Goal: Task Accomplishment & Management: Manage account settings

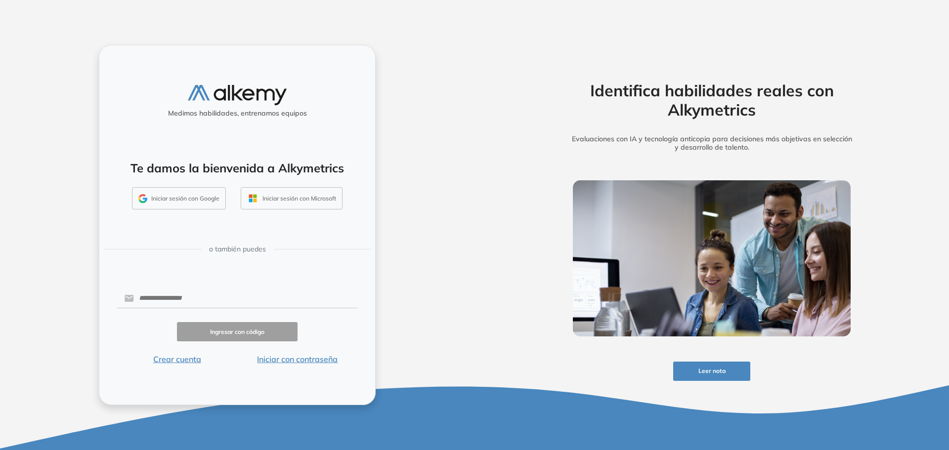
click at [203, 201] on button "Iniciar sesión con Google" at bounding box center [179, 198] width 94 height 23
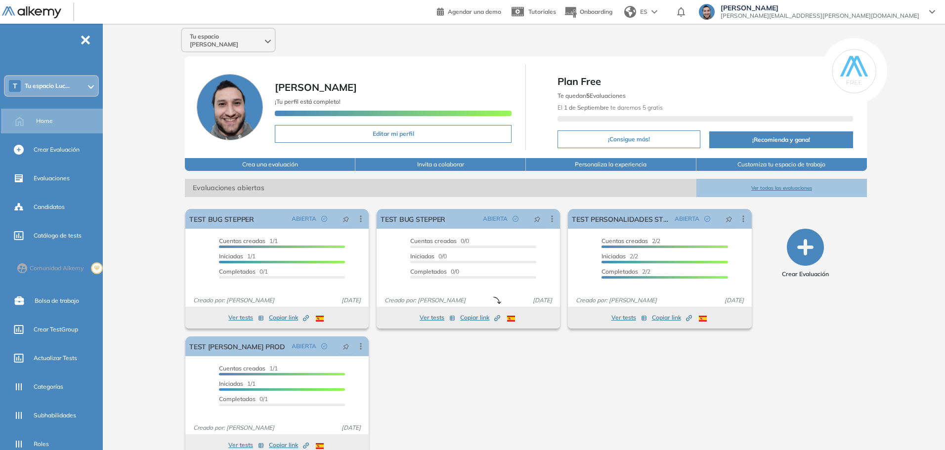
click at [74, 84] on div "T Tu espacio Luc..." at bounding box center [51, 86] width 93 height 20
click at [157, 117] on div "Tu espacio Lucas Lucas Ruiz ¡Tu perfil está completo! Editar mi perfil Plan Fre…" at bounding box center [526, 246] width 838 height 444
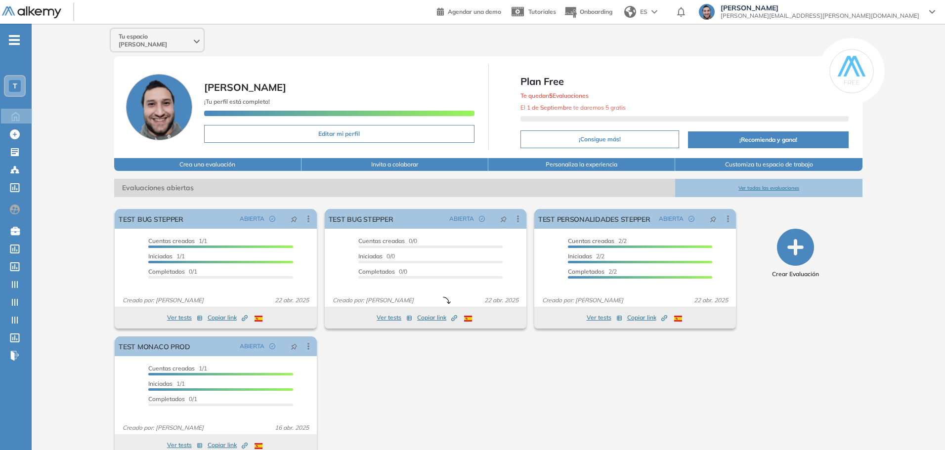
click at [23, 85] on div "T" at bounding box center [15, 86] width 20 height 20
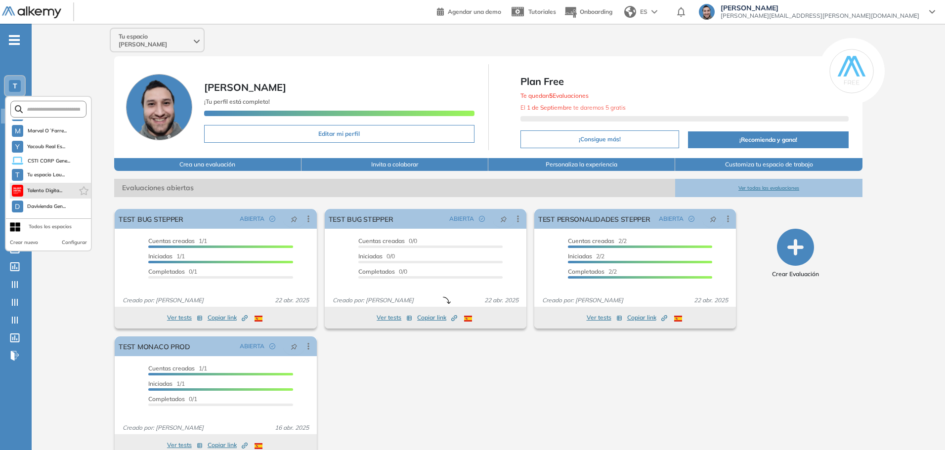
scroll to position [28, 0]
click at [53, 204] on span "Davivienda Gen..." at bounding box center [46, 207] width 39 height 8
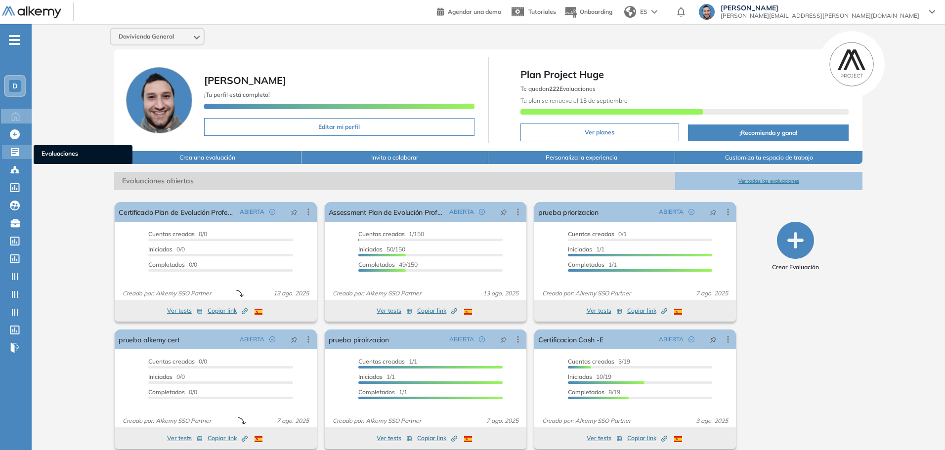
drag, startPoint x: 45, startPoint y: 152, endPoint x: 92, endPoint y: 152, distance: 47.0
click at [45, 152] on span "Evaluaciones" at bounding box center [83, 154] width 83 height 11
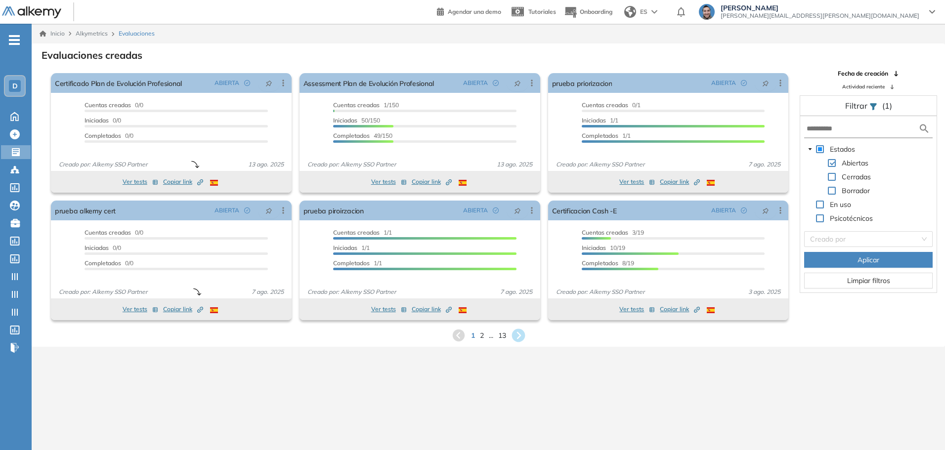
click at [521, 335] on icon at bounding box center [518, 336] width 16 height 16
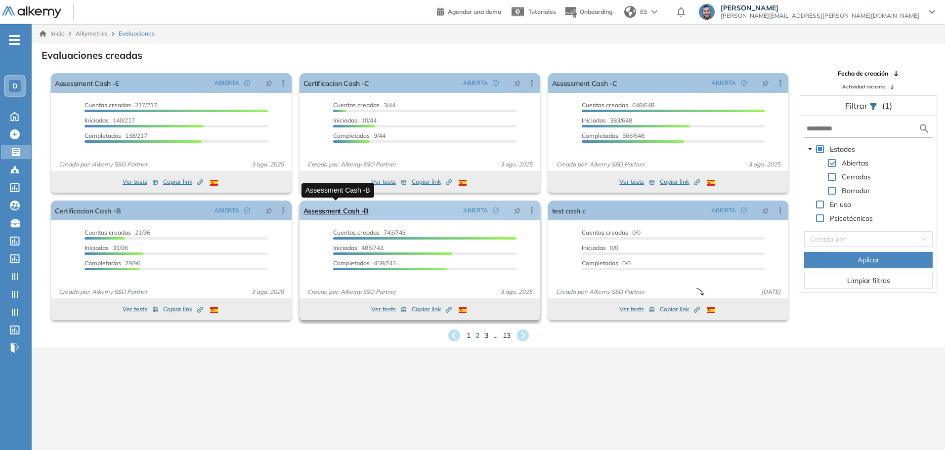
click at [340, 212] on link "Assessment Cash -B" at bounding box center [335, 211] width 65 height 20
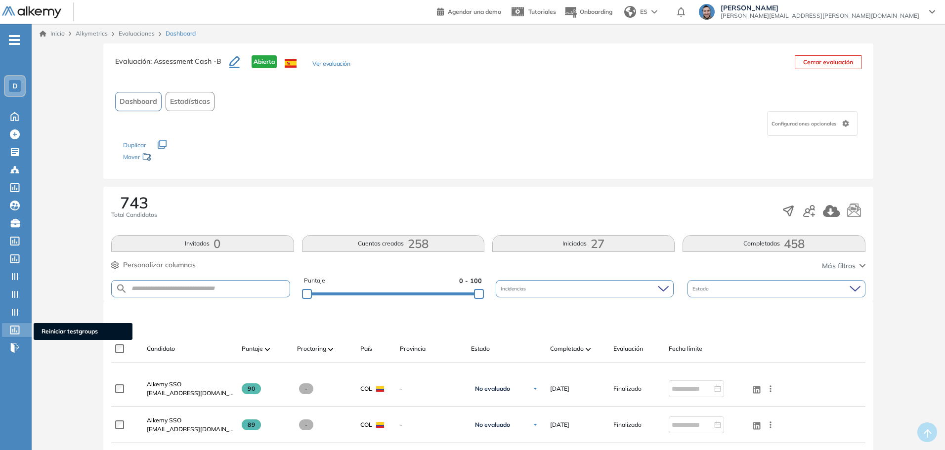
click at [57, 330] on span "Reiniciar testgroups" at bounding box center [83, 331] width 83 height 9
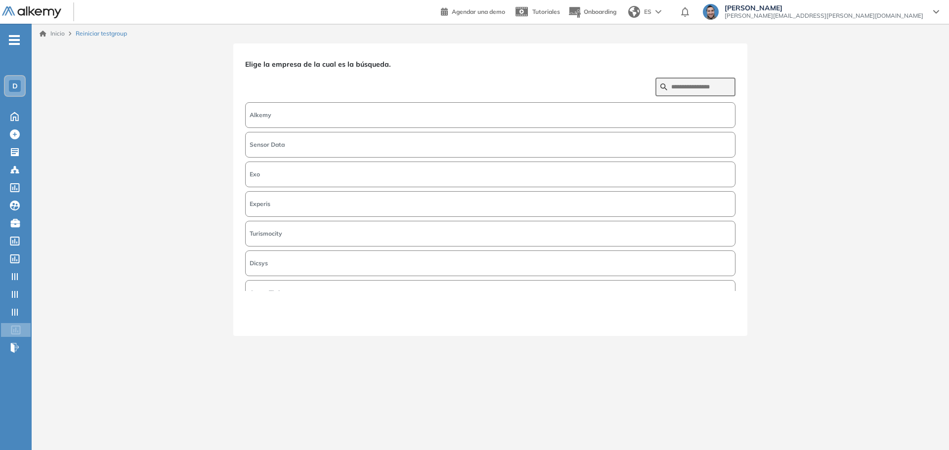
click at [328, 114] on button "Alkemy" at bounding box center [490, 115] width 490 height 26
click at [345, 111] on button "Alkemy" at bounding box center [490, 115] width 490 height 26
click at [709, 86] on input "text" at bounding box center [700, 87] width 59 height 9
type input "***"
click at [288, 202] on button "Davivienda" at bounding box center [490, 204] width 490 height 26
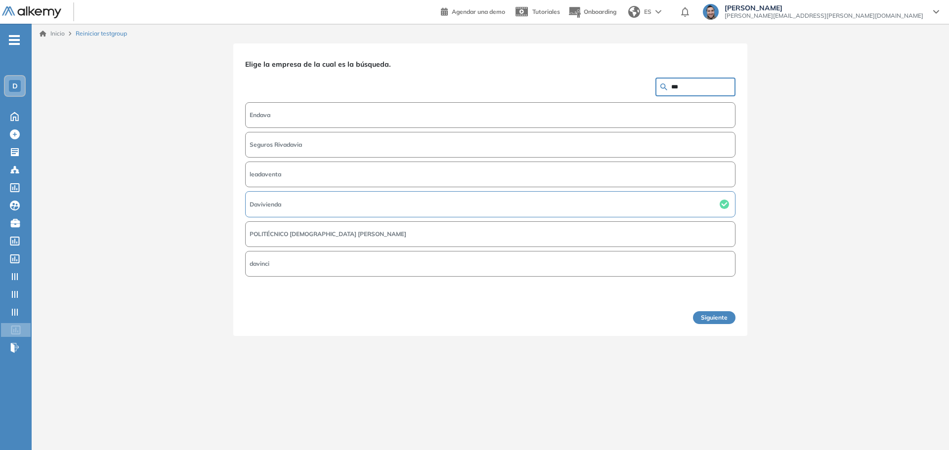
click at [720, 319] on button "Siguiente" at bounding box center [714, 317] width 43 height 13
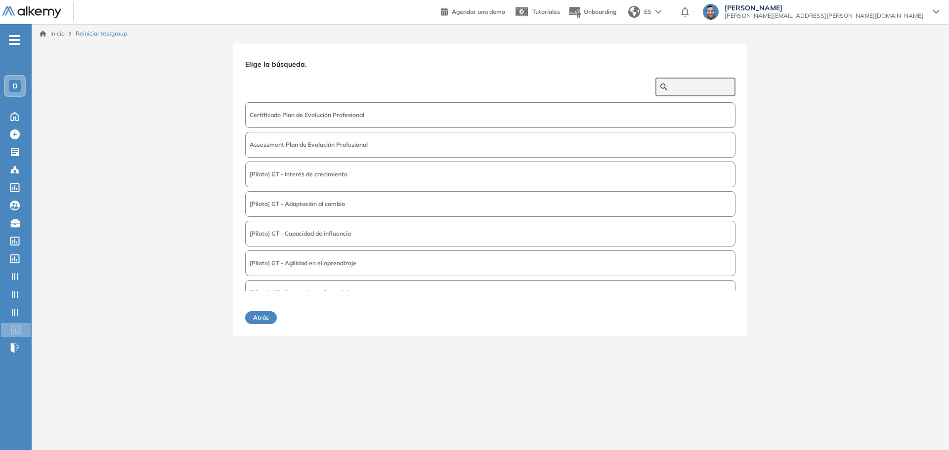
click at [687, 87] on input "text" at bounding box center [700, 87] width 59 height 9
type input "*******"
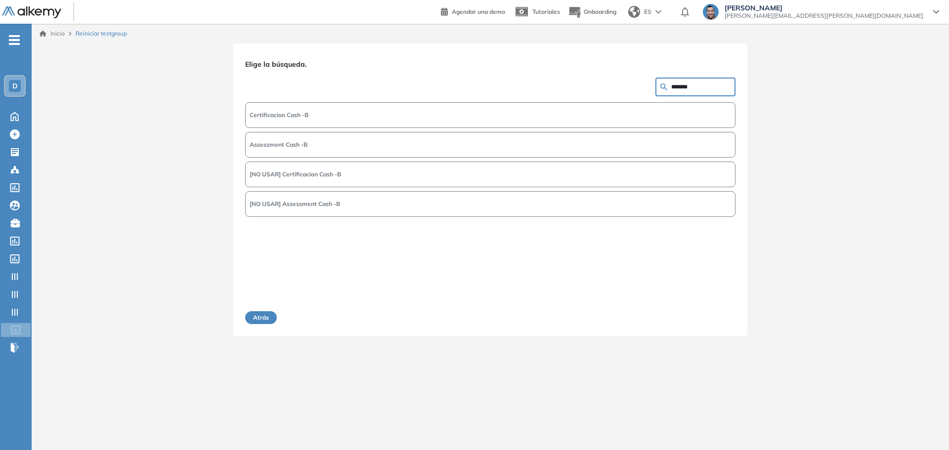
click at [292, 142] on span "Assessment Cash -B" at bounding box center [279, 144] width 58 height 9
click at [709, 316] on button "Siguiente" at bounding box center [714, 317] width 43 height 13
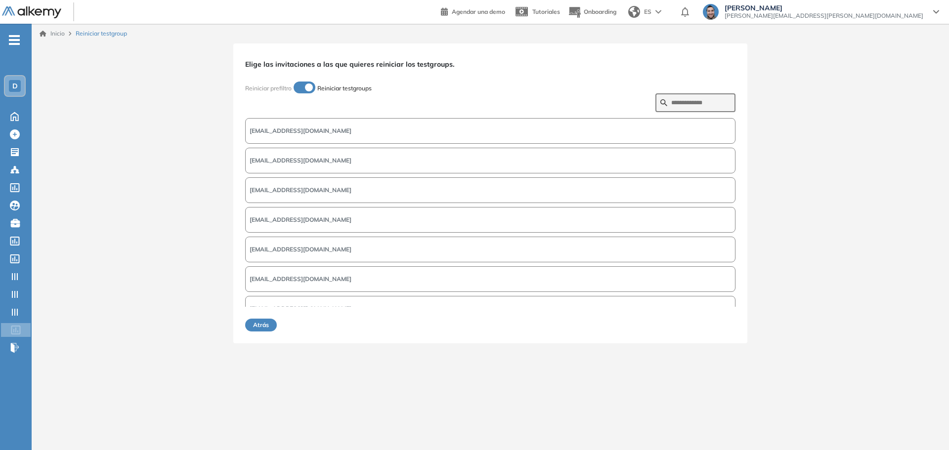
click at [786, 180] on div "Elige las invitaciones a las que quieres reiniciar los testgroups. Reiniciar pr…" at bounding box center [490, 193] width 917 height 300
click at [808, 115] on div "Elige las invitaciones a las que quieres reiniciar los testgroups. Reiniciar pr…" at bounding box center [490, 193] width 917 height 300
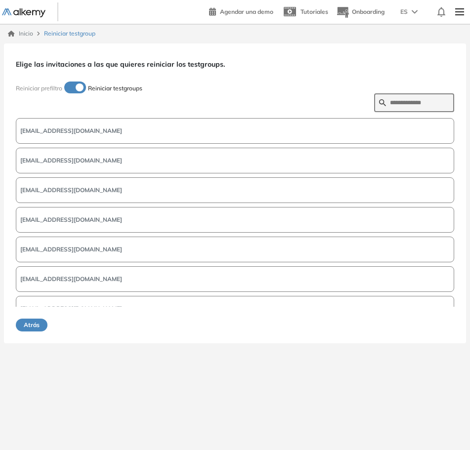
click at [458, 17] on img at bounding box center [459, 12] width 17 height 20
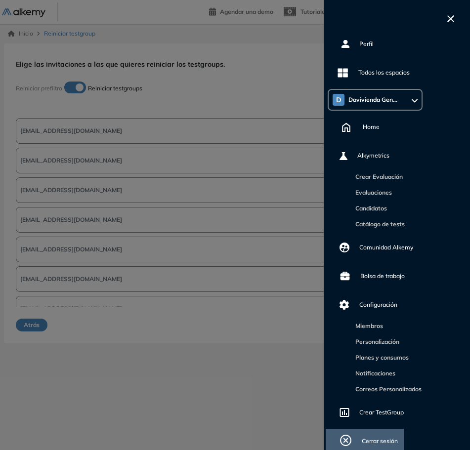
click at [375, 440] on span "Cerrar sesión" at bounding box center [380, 441] width 36 height 9
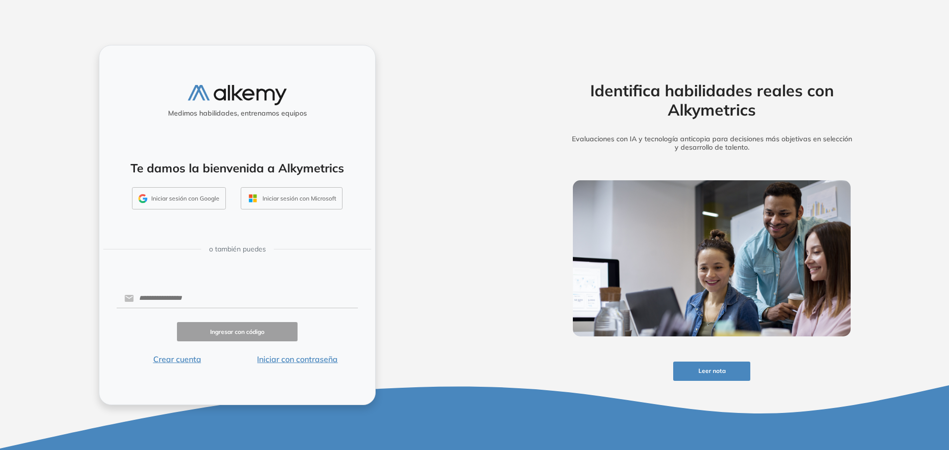
click at [192, 196] on button "Iniciar sesión con Google" at bounding box center [179, 198] width 94 height 23
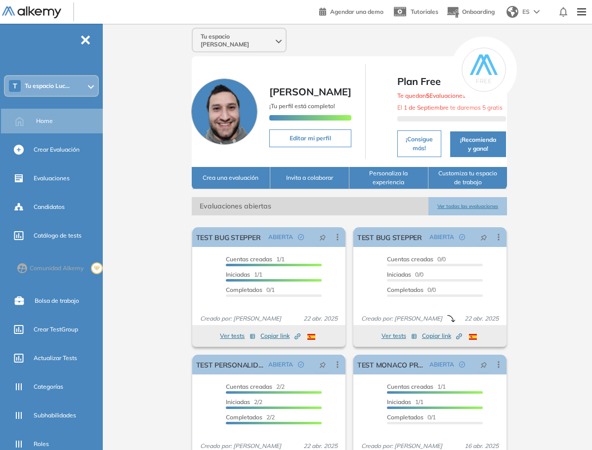
click at [80, 90] on div "T Tu espacio Luc..." at bounding box center [51, 86] width 93 height 20
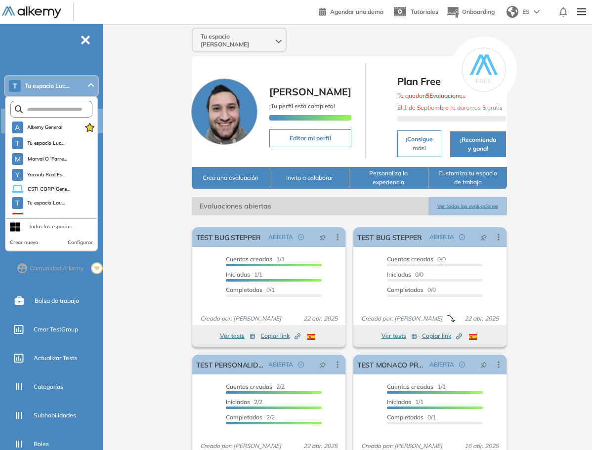
scroll to position [28, 0]
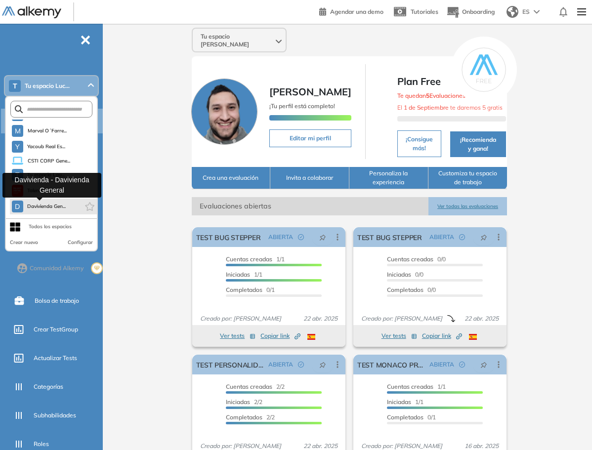
click at [55, 208] on span "Davivienda Gen..." at bounding box center [46, 207] width 39 height 8
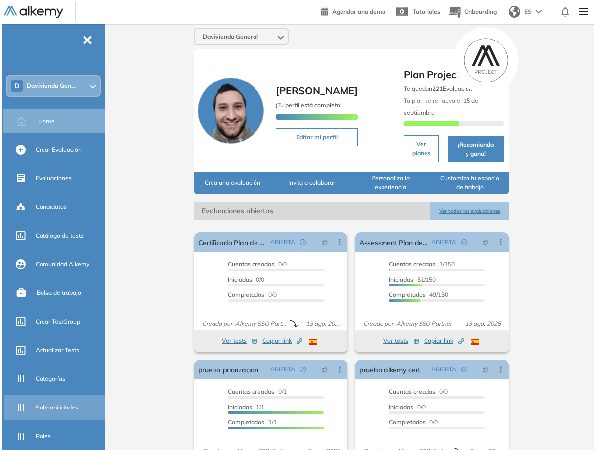
scroll to position [98, 0]
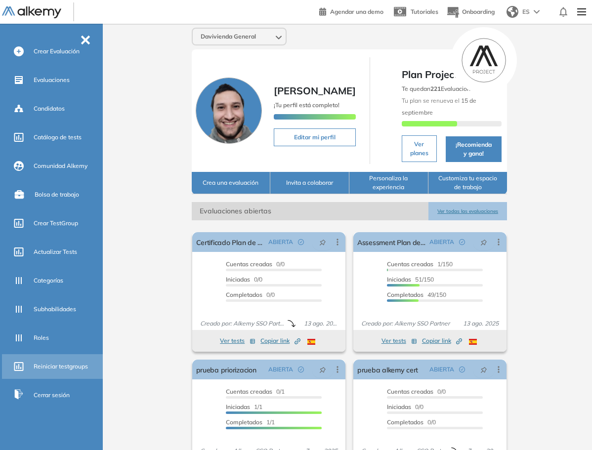
click at [49, 361] on div "Reiniciar testgroups" at bounding box center [67, 366] width 67 height 17
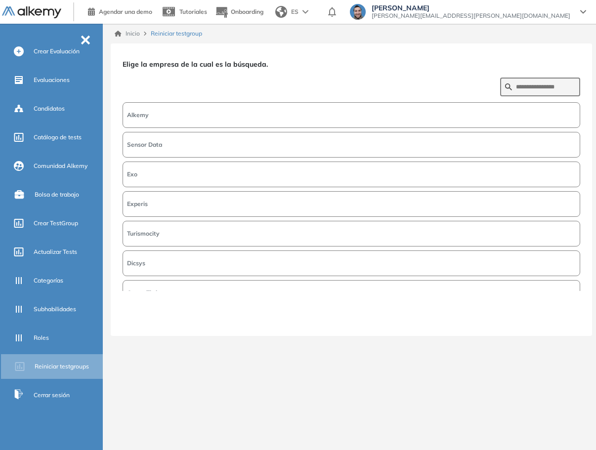
click at [178, 116] on button "Alkemy" at bounding box center [352, 115] width 458 height 26
click at [568, 318] on button "Siguiente" at bounding box center [559, 317] width 43 height 13
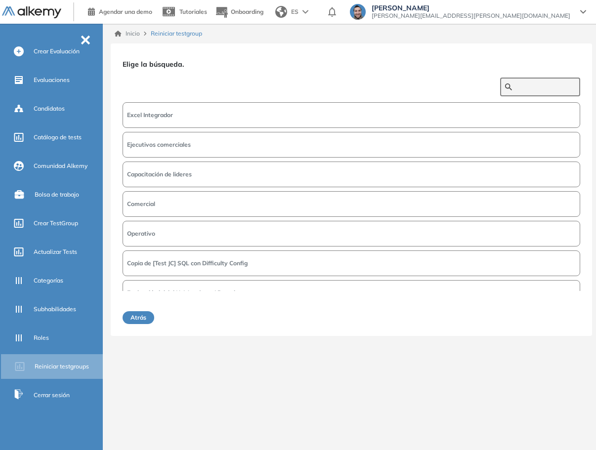
click at [546, 89] on input "text" at bounding box center [545, 87] width 59 height 9
type input "****"
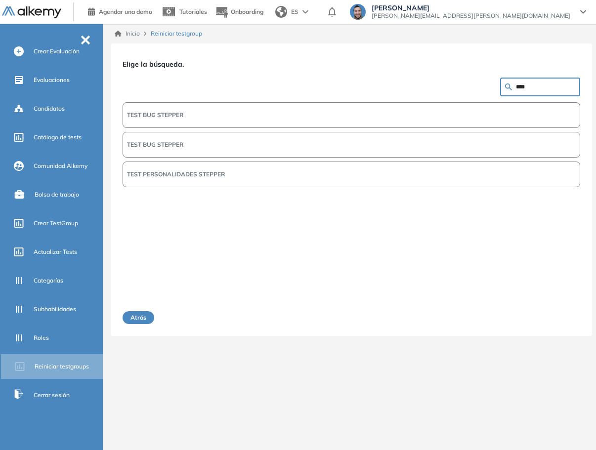
click at [470, 118] on button "TEST BUG STEPPER" at bounding box center [352, 115] width 458 height 26
click at [561, 316] on button "Siguiente" at bounding box center [559, 317] width 43 height 13
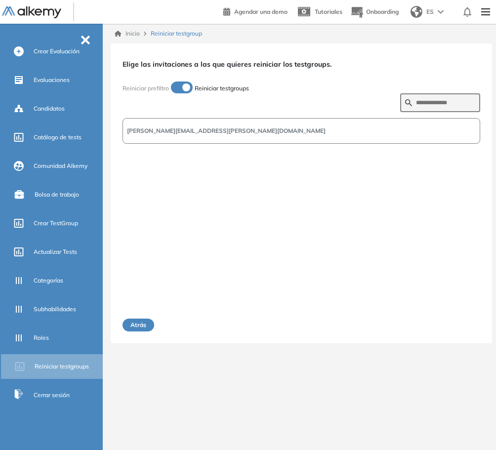
click at [381, 134] on button "[PERSON_NAME][EMAIL_ADDRESS][PERSON_NAME][DOMAIN_NAME]" at bounding box center [302, 131] width 358 height 26
click at [459, 331] on button "Siguiente" at bounding box center [459, 325] width 43 height 13
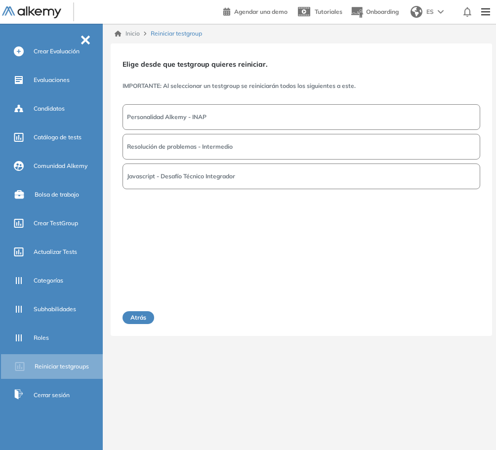
click at [264, 147] on button "Resolución de problemas - Intermedio" at bounding box center [302, 147] width 358 height 26
click at [455, 315] on button "Siguiente" at bounding box center [459, 317] width 43 height 13
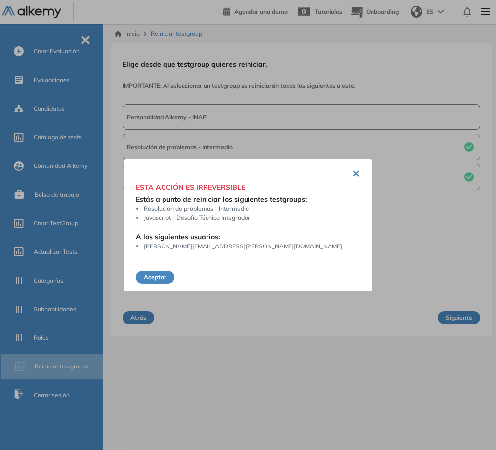
drag, startPoint x: 164, startPoint y: 278, endPoint x: 217, endPoint y: 276, distance: 53.4
click at [165, 277] on button "Aceptar" at bounding box center [155, 277] width 39 height 13
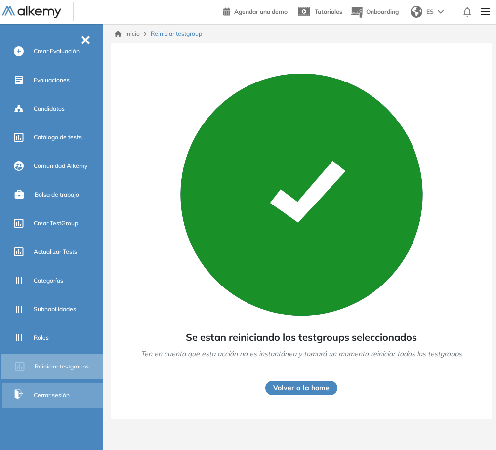
click at [59, 395] on span "Cerrar sesión" at bounding box center [52, 395] width 36 height 9
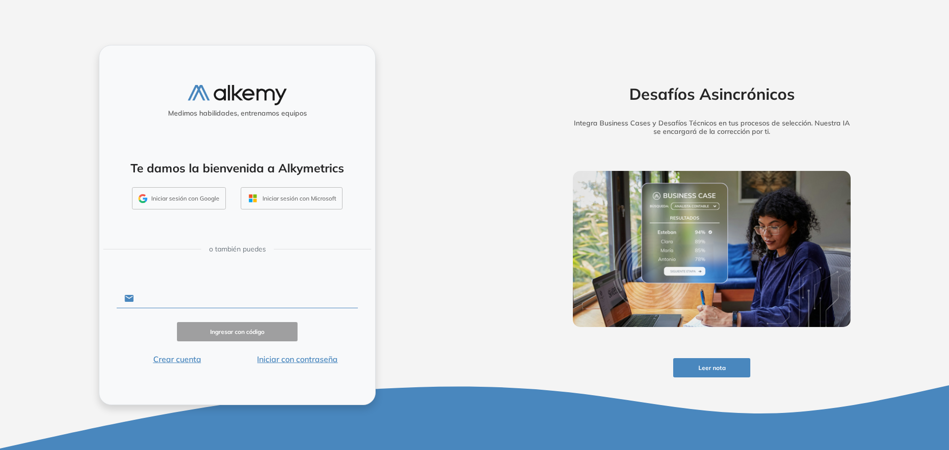
click at [199, 304] on input "text" at bounding box center [246, 298] width 224 height 19
click at [181, 187] on button "Iniciar sesión con Google" at bounding box center [179, 198] width 94 height 23
click at [181, 200] on button "Iniciar sesión con Google" at bounding box center [179, 198] width 94 height 23
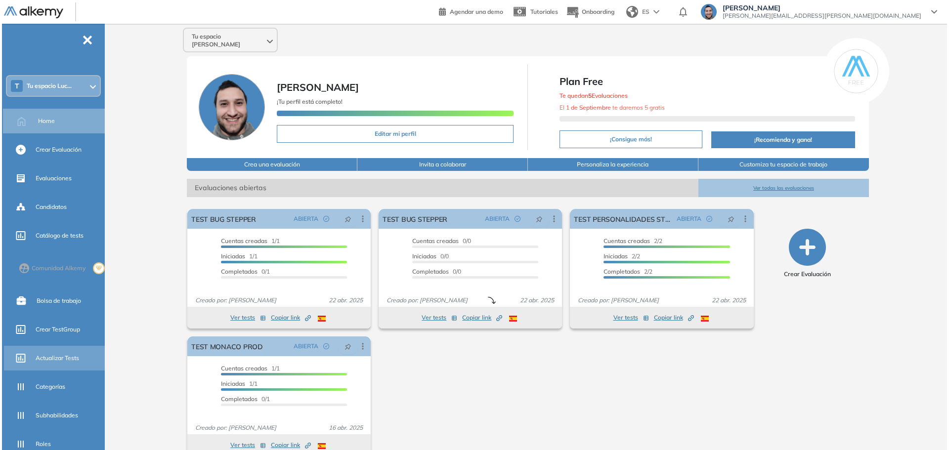
scroll to position [106, 0]
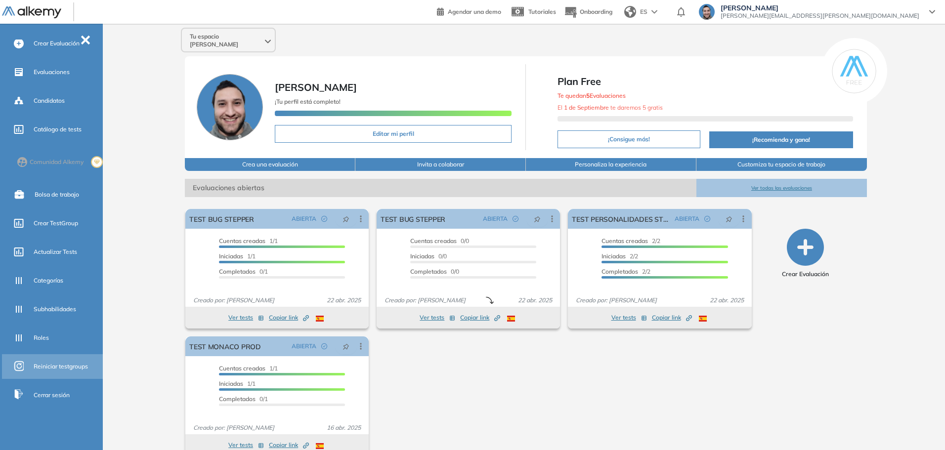
click at [58, 368] on span "Reiniciar testgroups" at bounding box center [61, 366] width 54 height 9
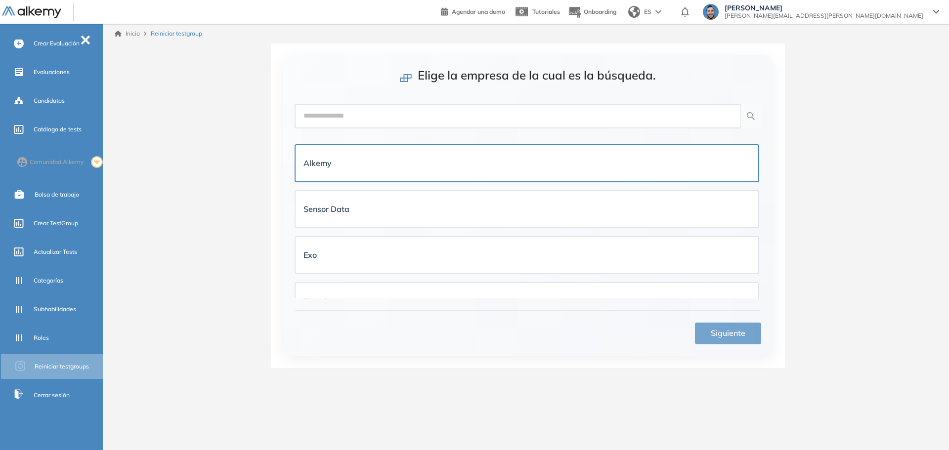
click at [539, 145] on div "Alkemy" at bounding box center [527, 163] width 463 height 36
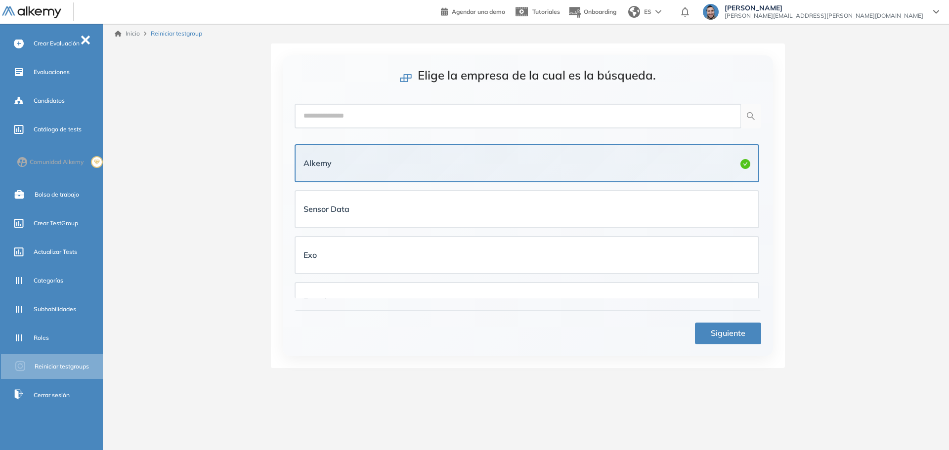
click at [725, 336] on span "Siguiente" at bounding box center [728, 333] width 35 height 12
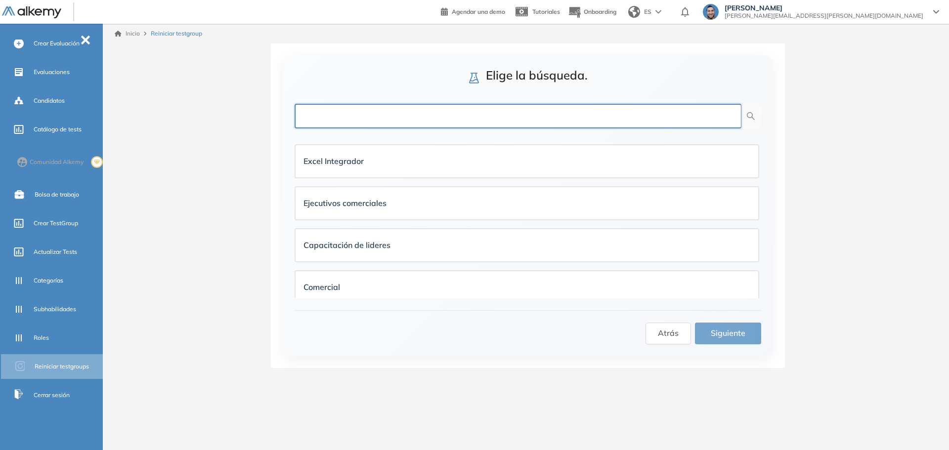
click at [394, 118] on input "text" at bounding box center [518, 116] width 447 height 25
type input "****"
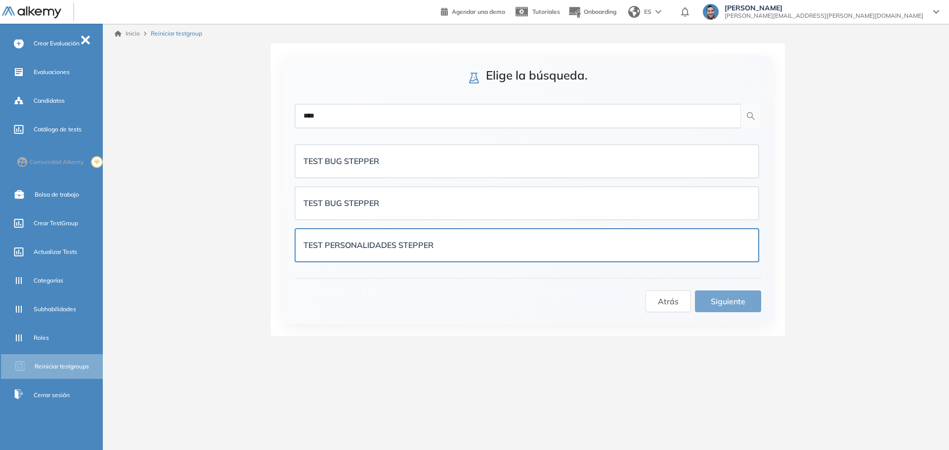
click at [386, 245] on strong "TEST PERSONALIDADES STEPPER" at bounding box center [368, 245] width 130 height 10
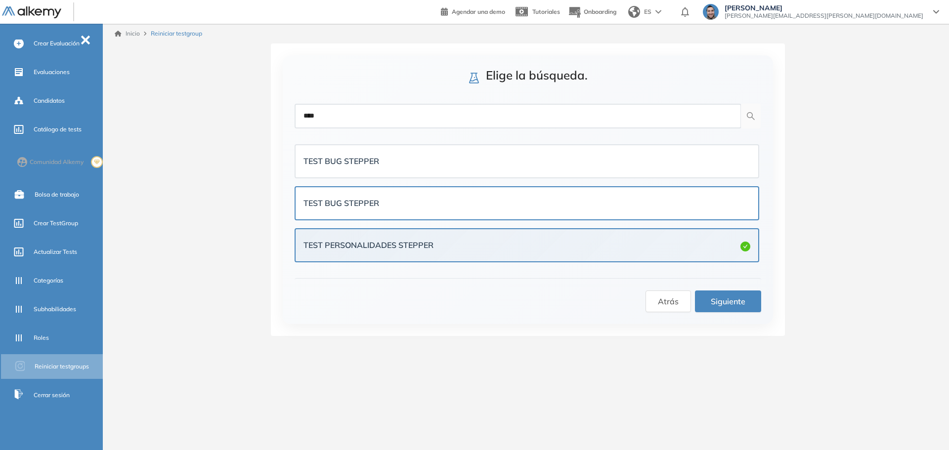
click at [518, 208] on div "TEST BUG STEPPER" at bounding box center [526, 203] width 447 height 12
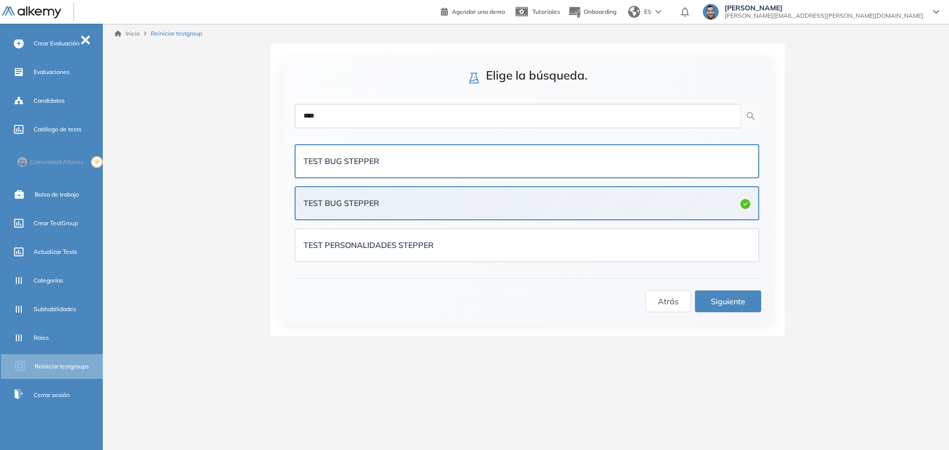
click at [468, 166] on div "TEST BUG STEPPER" at bounding box center [526, 161] width 447 height 12
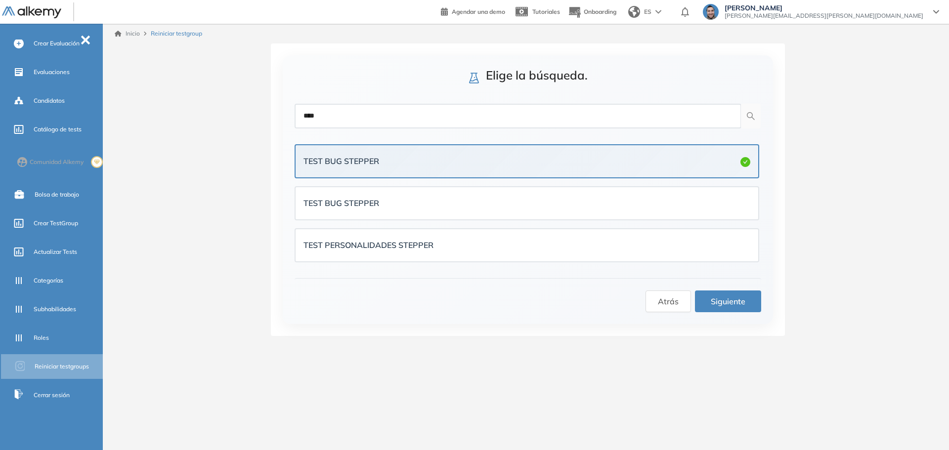
click at [729, 302] on span "Siguiente" at bounding box center [728, 302] width 35 height 12
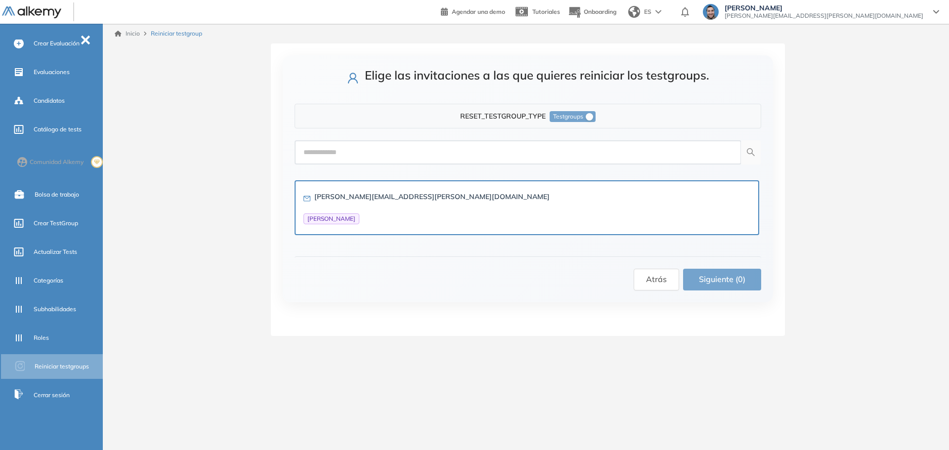
click at [426, 209] on div "nahuel.manero@alkemy.org Nahuel Manero" at bounding box center [526, 207] width 447 height 33
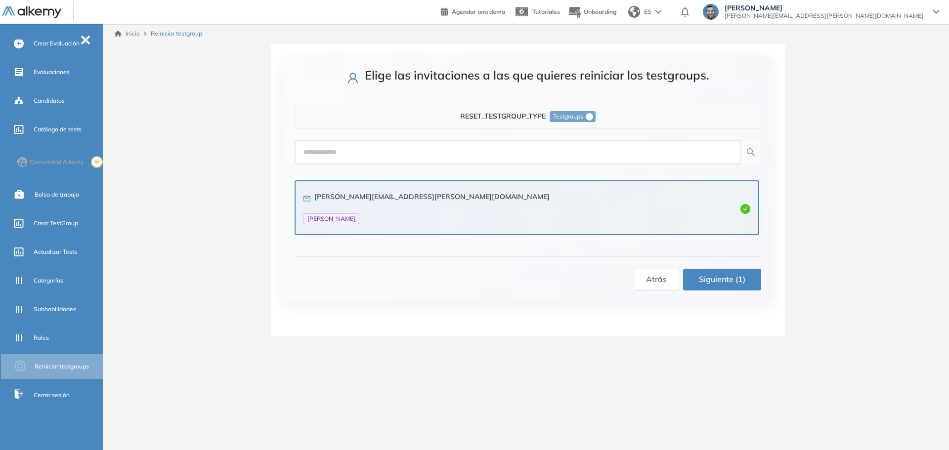
click at [732, 284] on span "Siguiente (1)" at bounding box center [722, 279] width 46 height 12
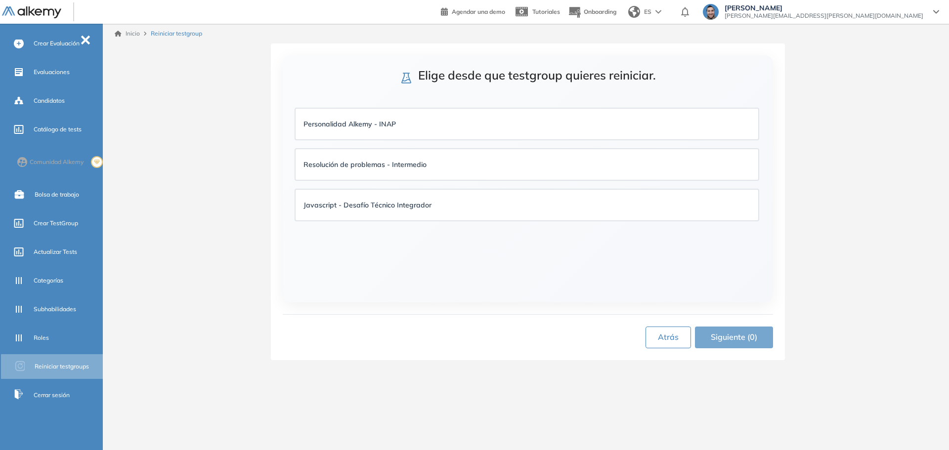
click at [668, 335] on span "Atrás" at bounding box center [668, 337] width 21 height 12
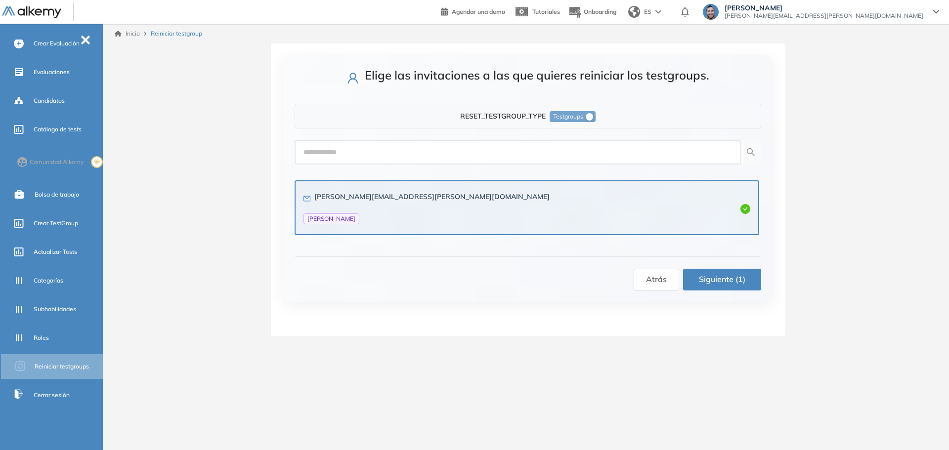
click at [716, 284] on span "Siguiente (1)" at bounding box center [722, 279] width 46 height 12
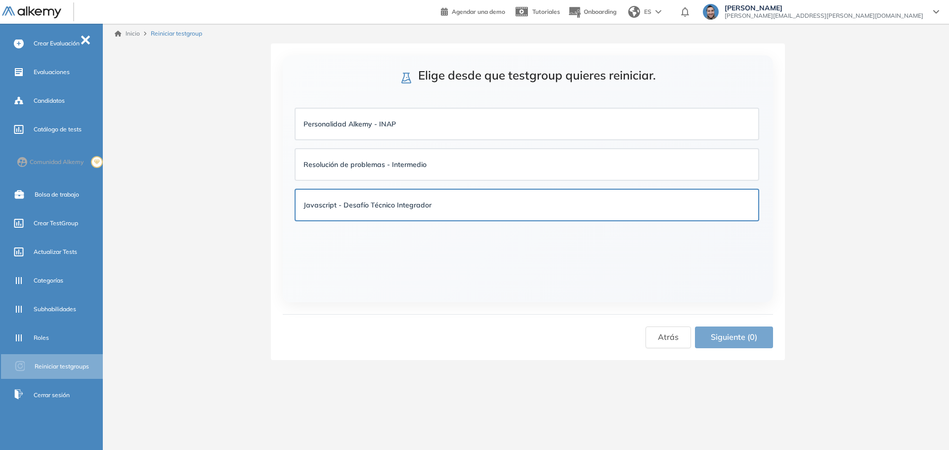
click at [467, 201] on div "Javascript - Desafío Técnico Integrador" at bounding box center [526, 205] width 447 height 11
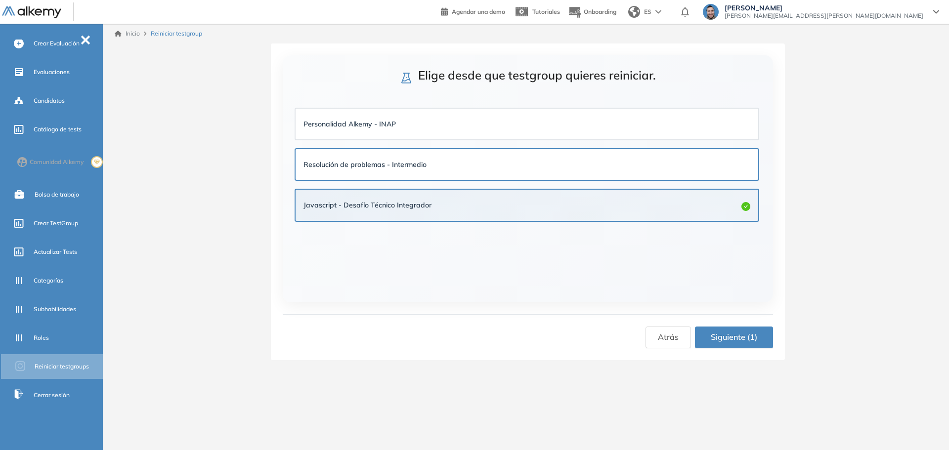
click at [473, 172] on div "Resolución de problemas - Intermedio" at bounding box center [527, 164] width 463 height 31
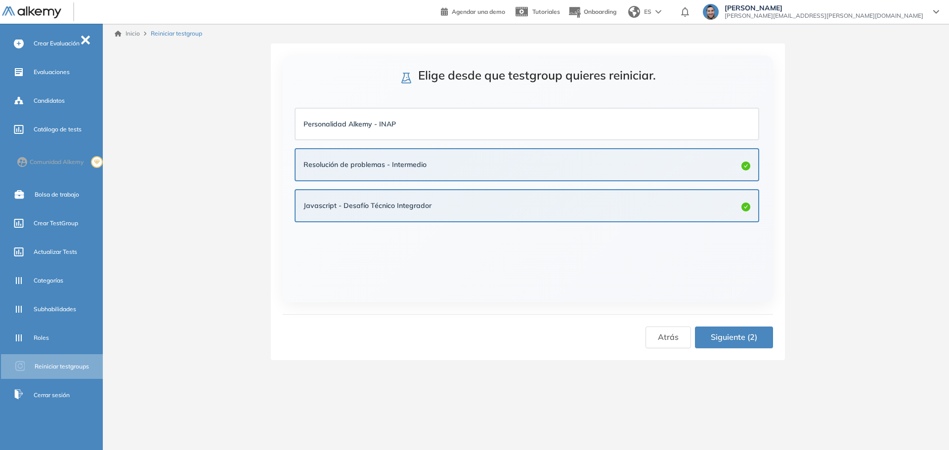
click at [724, 335] on span "Siguiente (2)" at bounding box center [734, 337] width 46 height 12
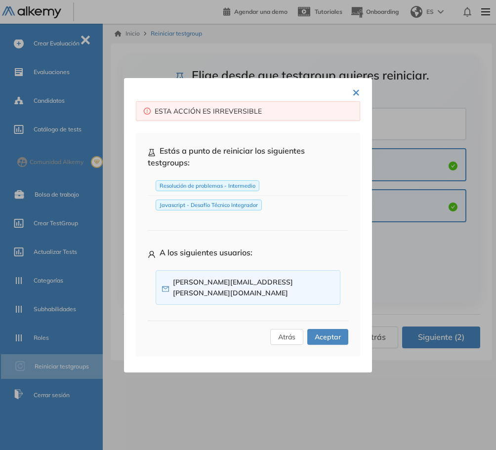
click at [332, 332] on span "Aceptar" at bounding box center [328, 337] width 26 height 11
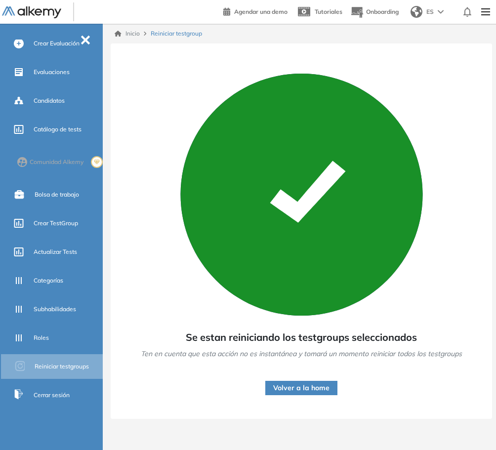
click at [358, 428] on div "Inicio Reiniciar testgroup Se estan reiniciando los testgroups seleccionados Te…" at bounding box center [301, 229] width 389 height 411
click at [310, 388] on button "Volver a la home" at bounding box center [301, 388] width 72 height 14
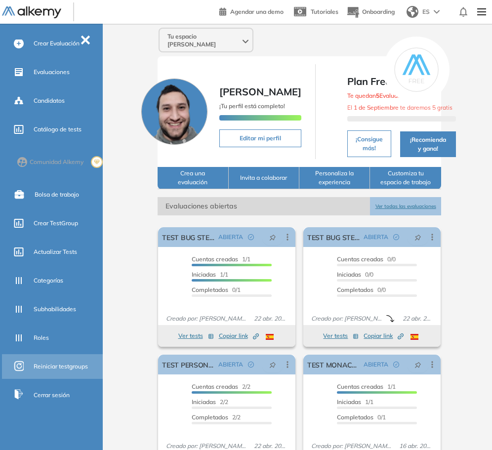
drag, startPoint x: 56, startPoint y: 365, endPoint x: 70, endPoint y: 361, distance: 14.1
click at [56, 365] on span "Reiniciar testgroups" at bounding box center [61, 366] width 54 height 9
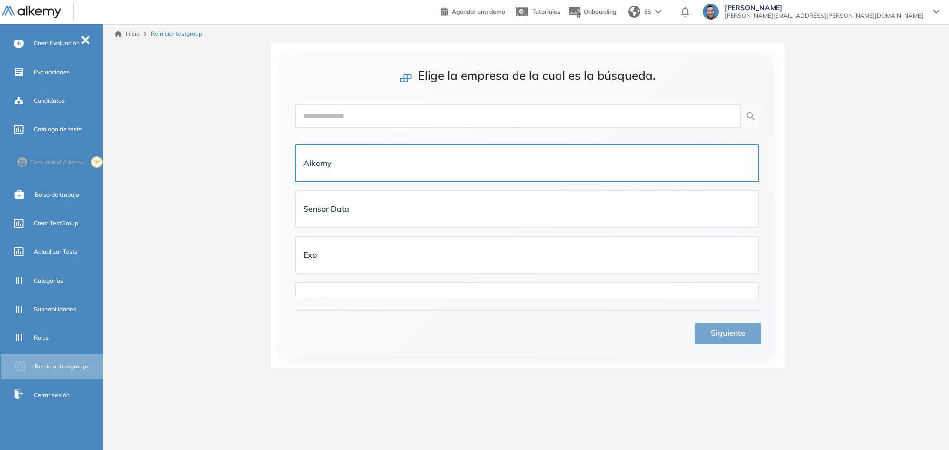
click at [475, 171] on div "Alkemy" at bounding box center [526, 163] width 447 height 20
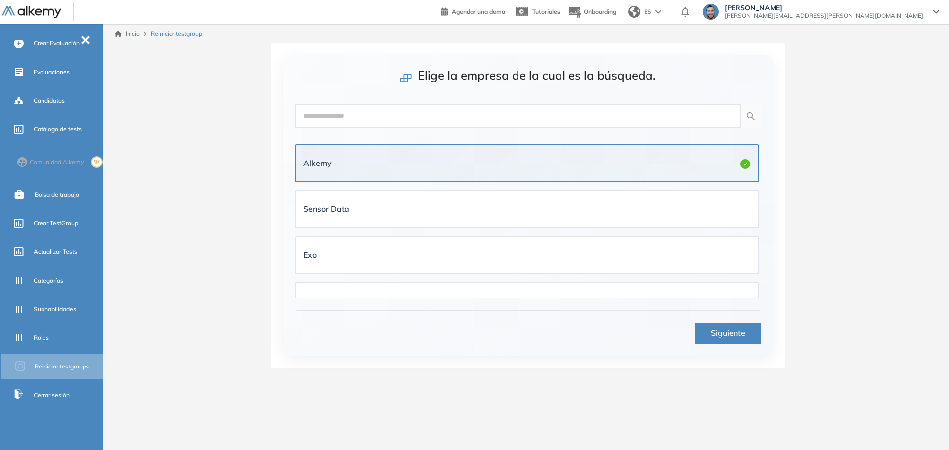
click at [729, 331] on span "Siguiente" at bounding box center [728, 333] width 35 height 12
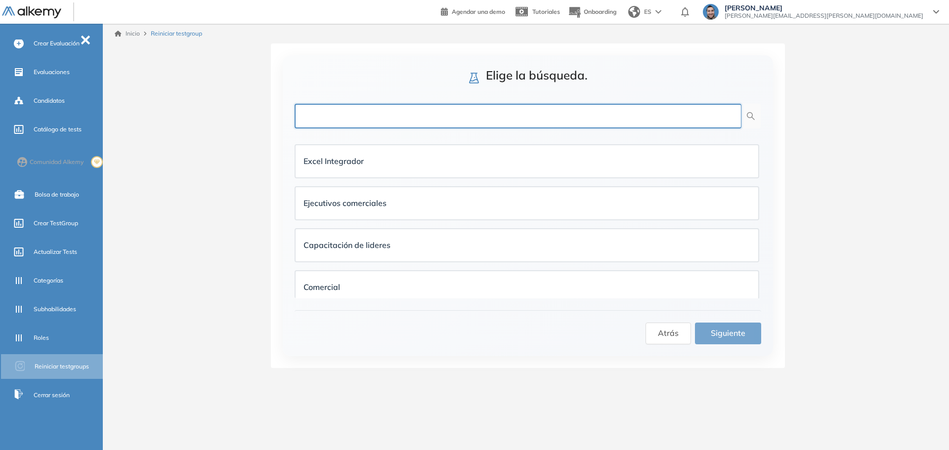
click at [395, 121] on input "text" at bounding box center [518, 116] width 447 height 25
type input "****"
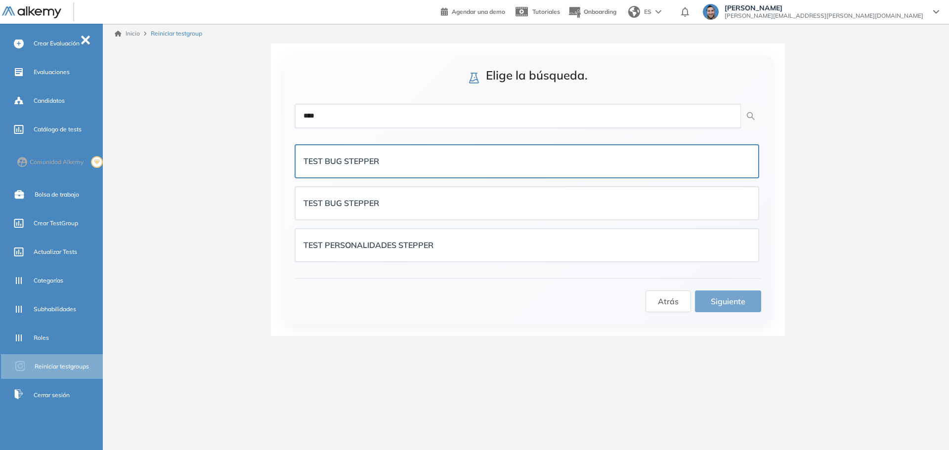
click at [386, 165] on div "TEST BUG STEPPER" at bounding box center [526, 161] width 447 height 12
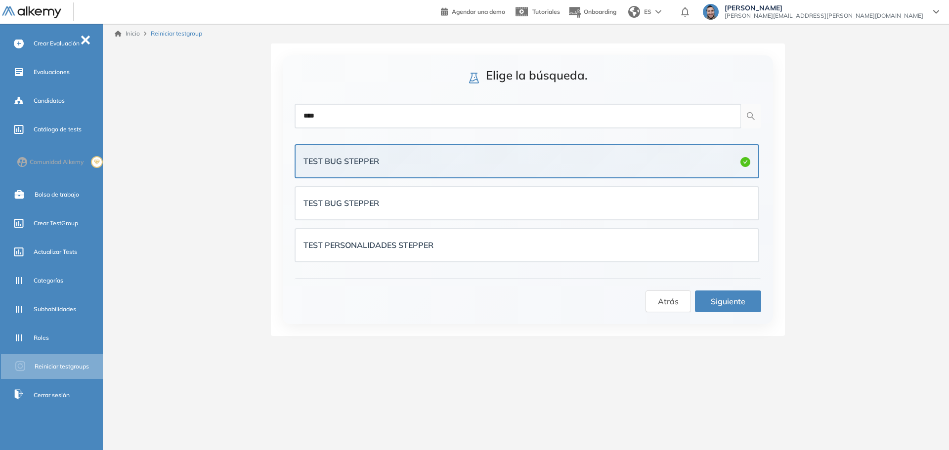
click at [718, 308] on button "Siguiente" at bounding box center [728, 302] width 66 height 22
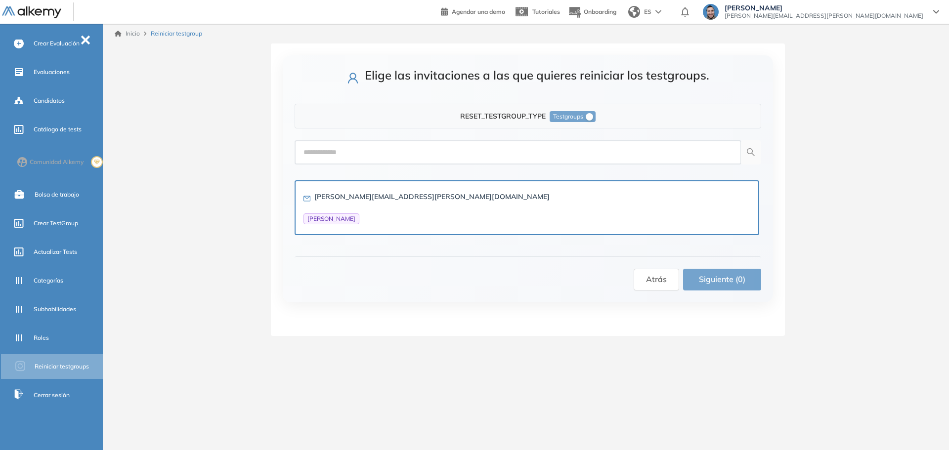
click at [383, 214] on div "nahuel.manero@alkemy.org Nahuel Manero" at bounding box center [426, 207] width 246 height 33
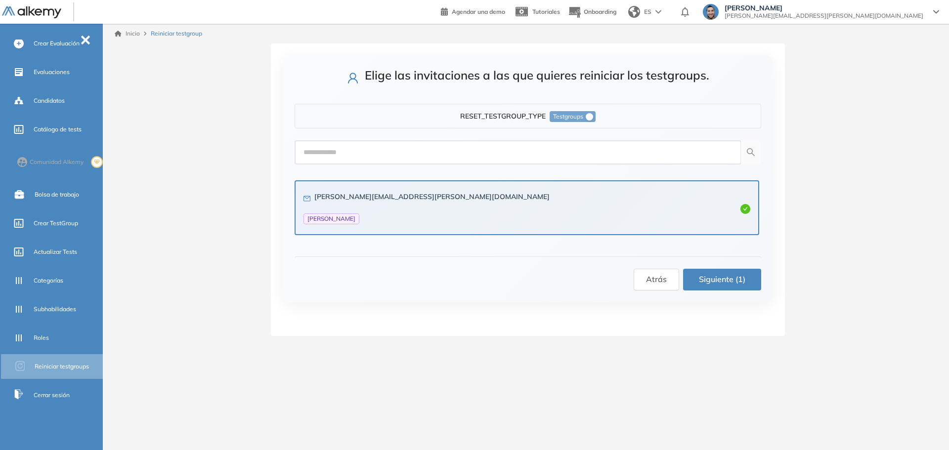
click at [734, 282] on span "Siguiente (1)" at bounding box center [722, 279] width 46 height 12
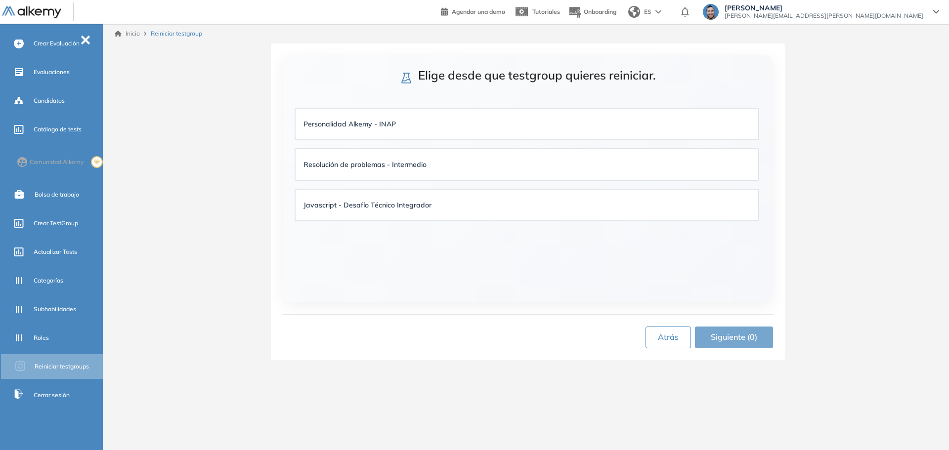
click at [666, 341] on span "Atrás" at bounding box center [668, 337] width 21 height 12
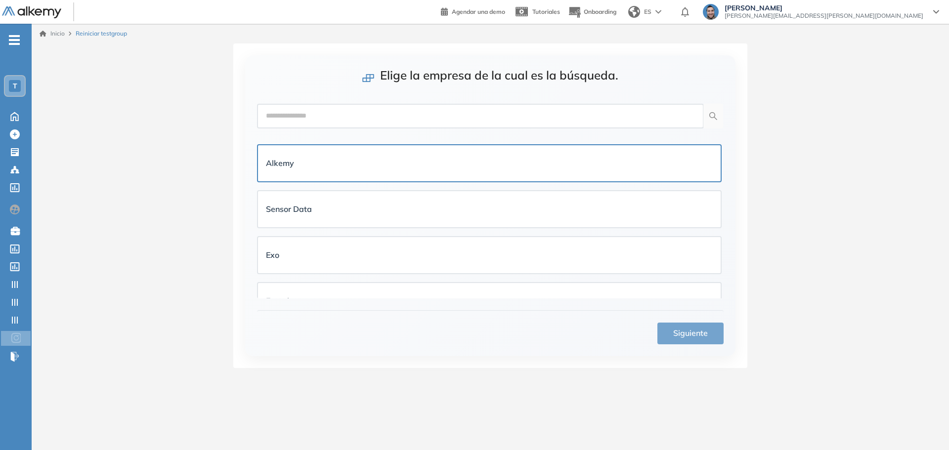
click at [493, 156] on div "Alkemy" at bounding box center [489, 163] width 447 height 20
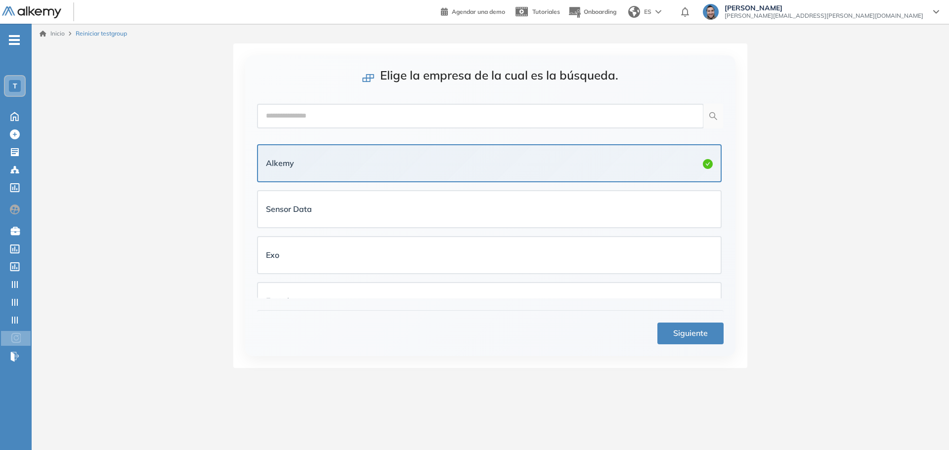
click at [703, 338] on span "Siguiente" at bounding box center [690, 333] width 35 height 12
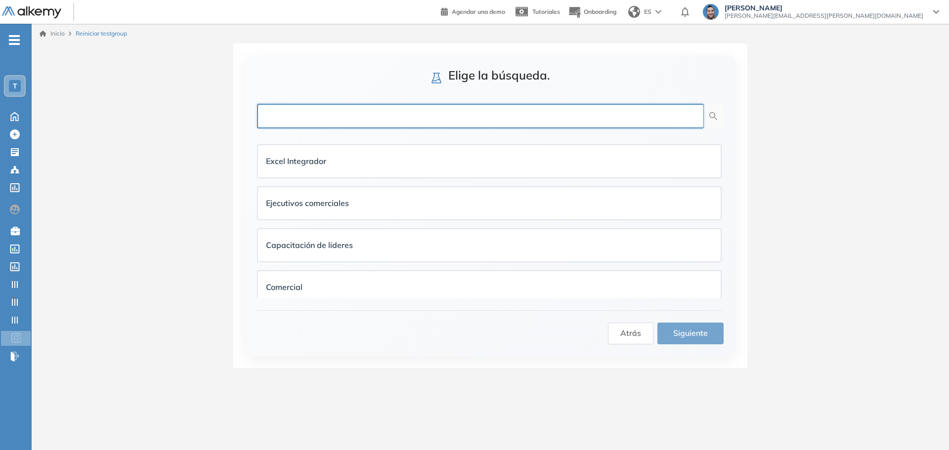
click at [380, 120] on input "text" at bounding box center [480, 116] width 447 height 25
type input "****"
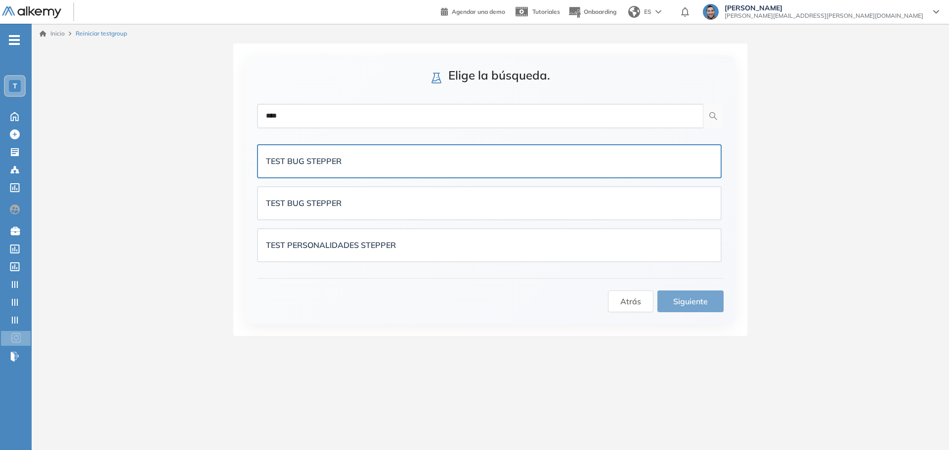
click at [363, 162] on div "TEST BUG STEPPER" at bounding box center [489, 161] width 447 height 12
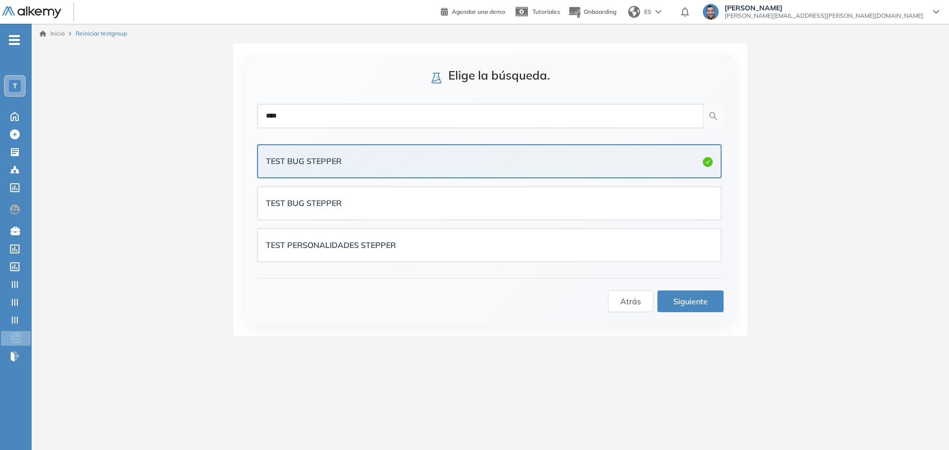
click at [691, 299] on span "Siguiente" at bounding box center [690, 302] width 35 height 12
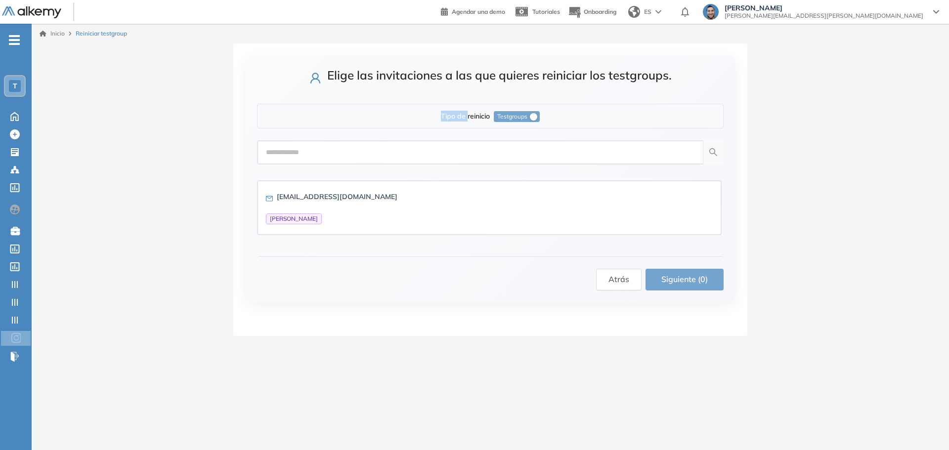
drag, startPoint x: 443, startPoint y: 113, endPoint x: 466, endPoint y: 115, distance: 23.3
click at [466, 115] on strong "Tipo de reinicio" at bounding box center [465, 116] width 49 height 9
click at [58, 149] on ul "Evaluaciones" at bounding box center [83, 154] width 99 height 19
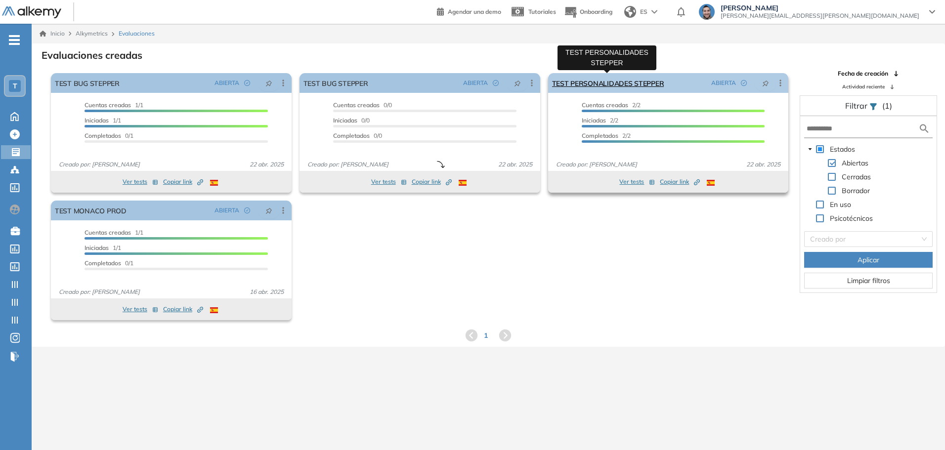
click at [625, 86] on link "TEST PERSONALIDADES STEPPER" at bounding box center [608, 83] width 112 height 20
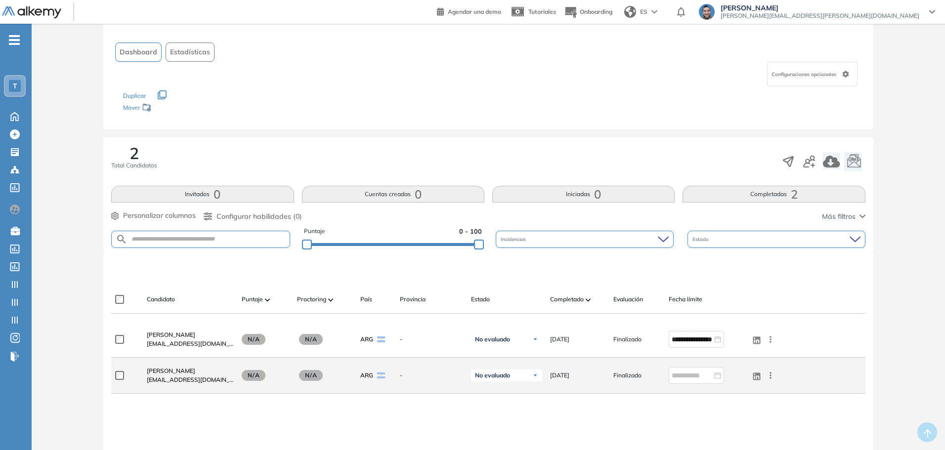
scroll to position [148, 0]
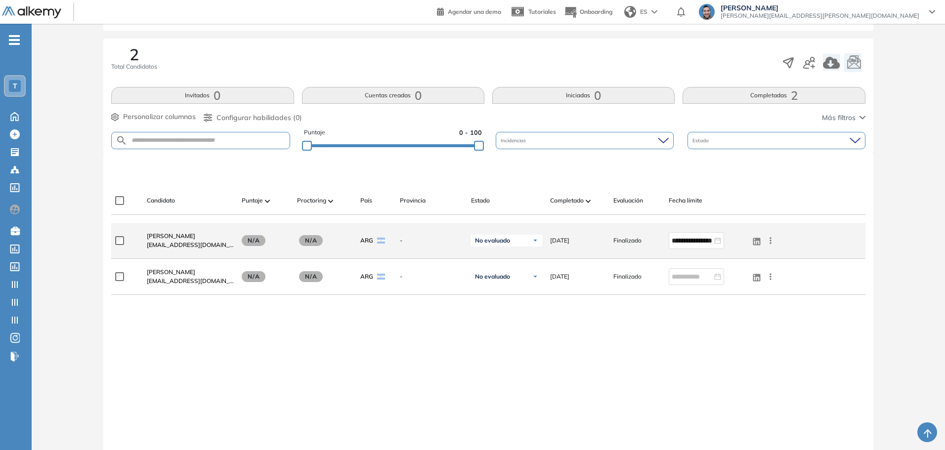
click at [769, 239] on icon at bounding box center [771, 241] width 10 height 10
click at [728, 311] on span "Reiniciar" at bounding box center [734, 310] width 29 height 9
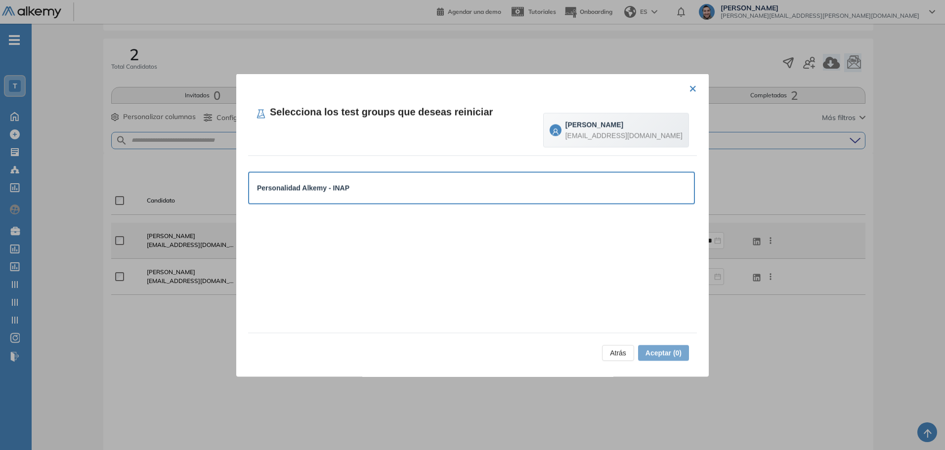
click at [493, 193] on div "Personalidad Alkemy - INAP" at bounding box center [471, 187] width 429 height 11
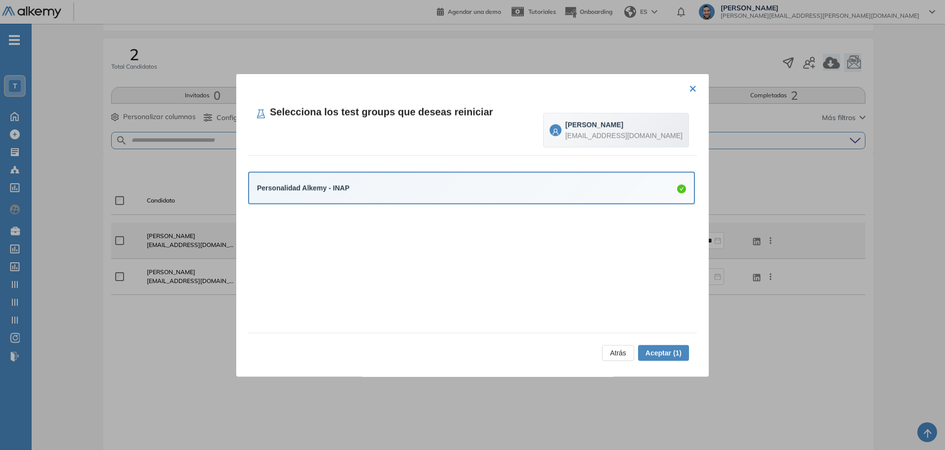
click at [654, 353] on span "Aceptar (1)" at bounding box center [664, 352] width 36 height 11
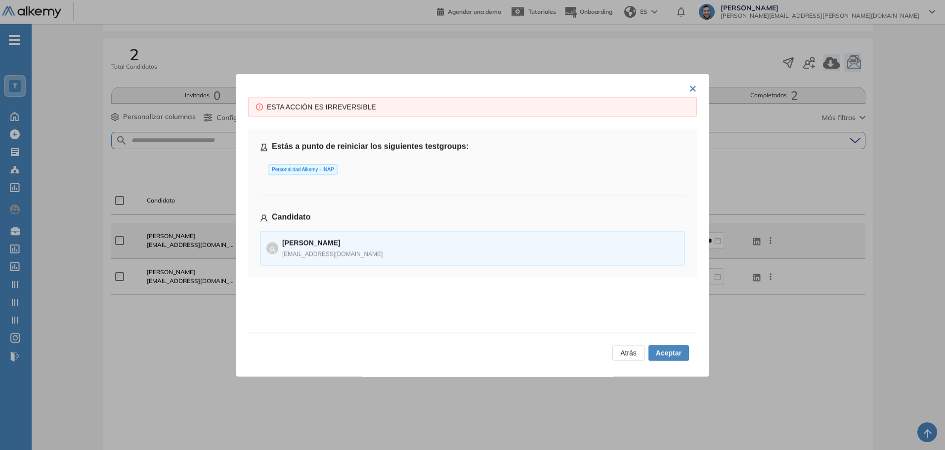
click at [621, 351] on span "Atrás" at bounding box center [628, 352] width 16 height 11
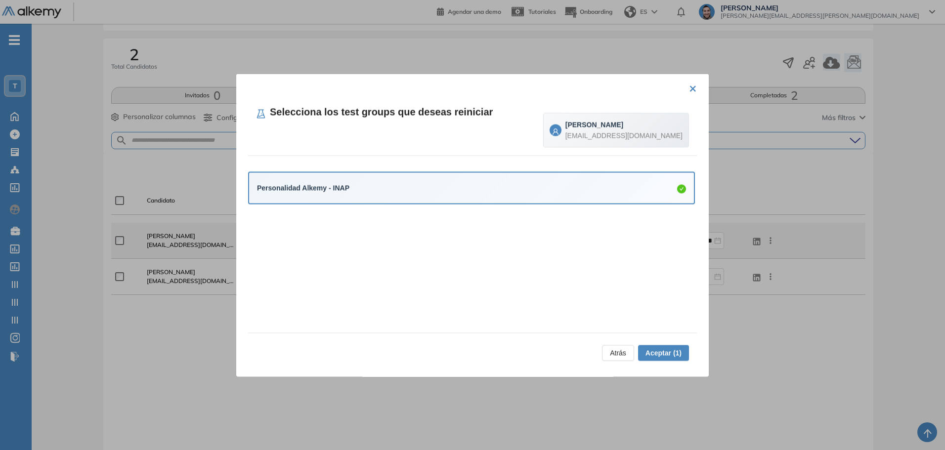
click at [692, 89] on button "×" at bounding box center [693, 87] width 8 height 19
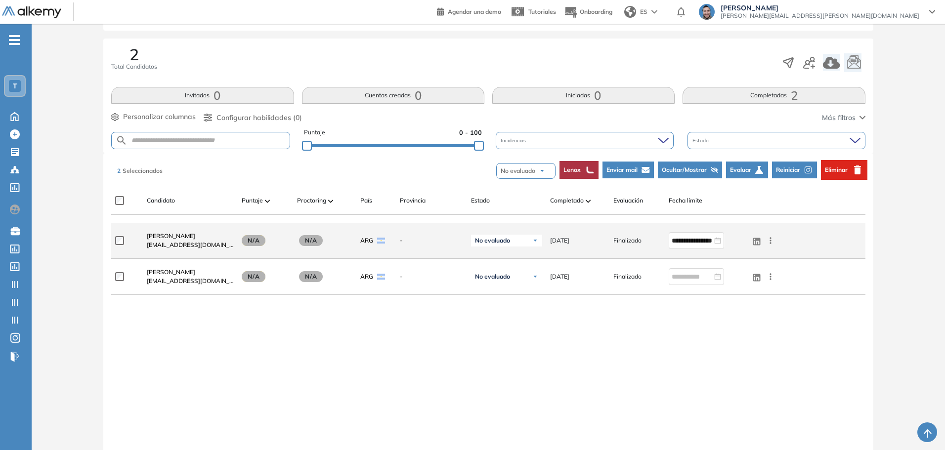
click at [796, 168] on span "Reiniciar" at bounding box center [788, 170] width 24 height 9
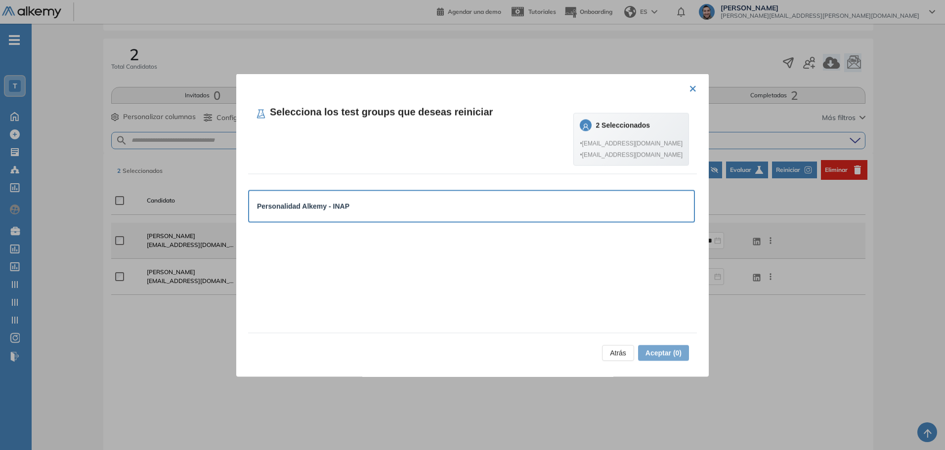
click at [450, 204] on div "Personalidad Alkemy - INAP" at bounding box center [471, 206] width 429 height 11
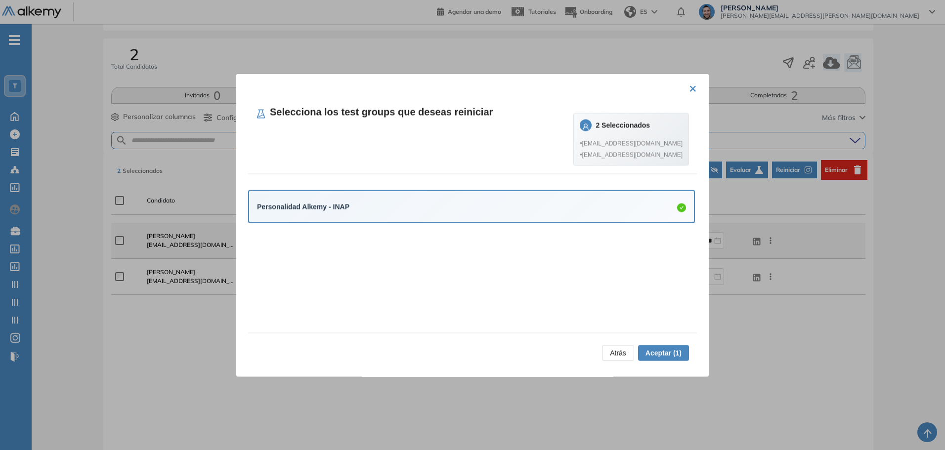
click at [654, 354] on span "Aceptar (1)" at bounding box center [664, 352] width 36 height 11
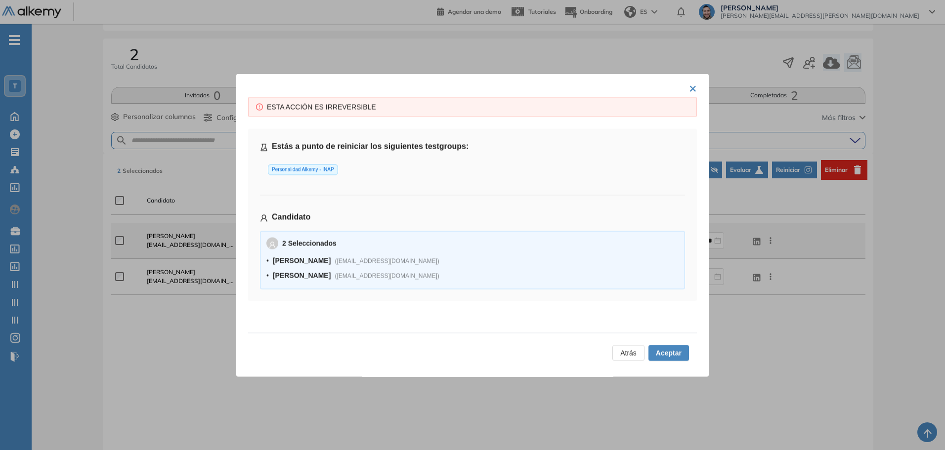
click at [624, 353] on span "Atrás" at bounding box center [628, 352] width 16 height 11
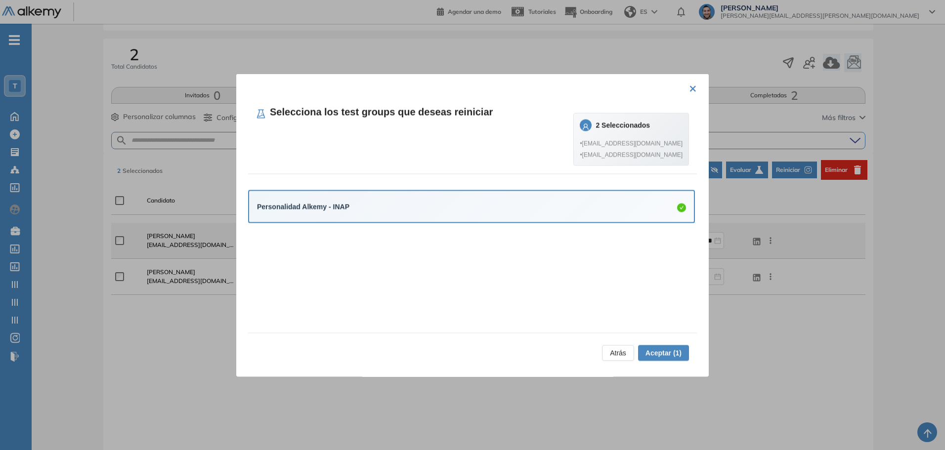
click at [691, 86] on button "×" at bounding box center [693, 87] width 8 height 19
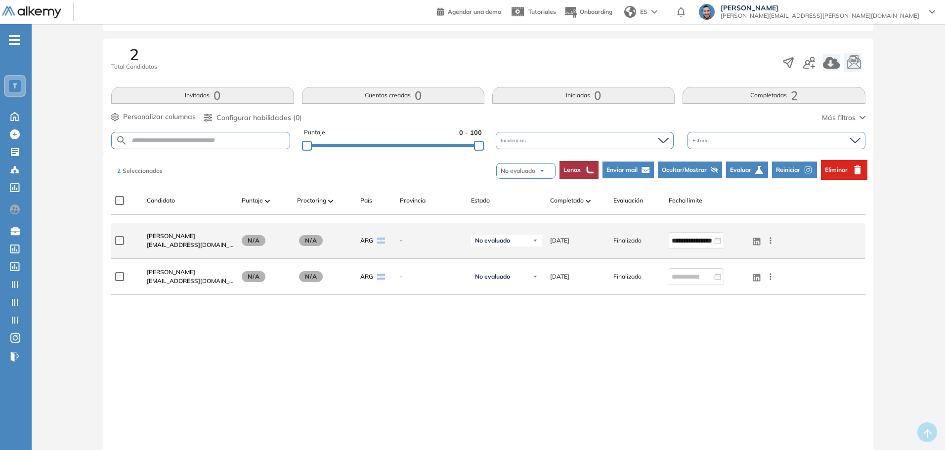
scroll to position [0, 0]
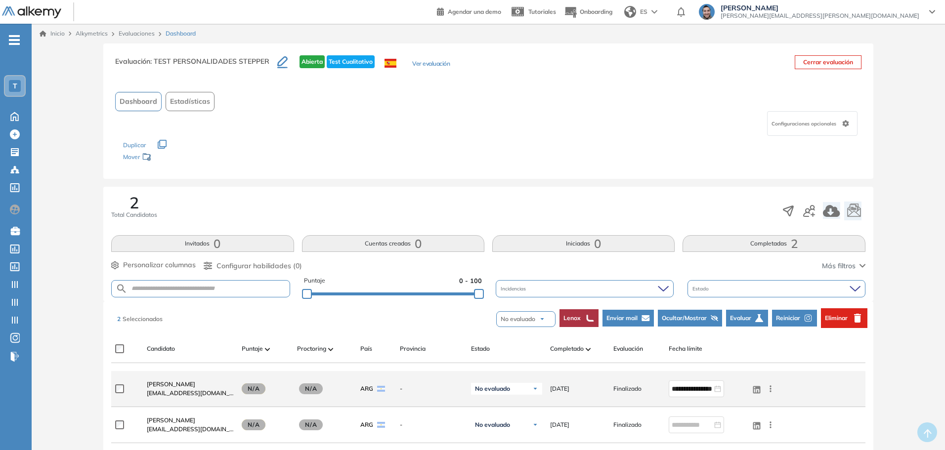
click at [887, 8] on span "Lucas Ruiz" at bounding box center [820, 8] width 199 height 8
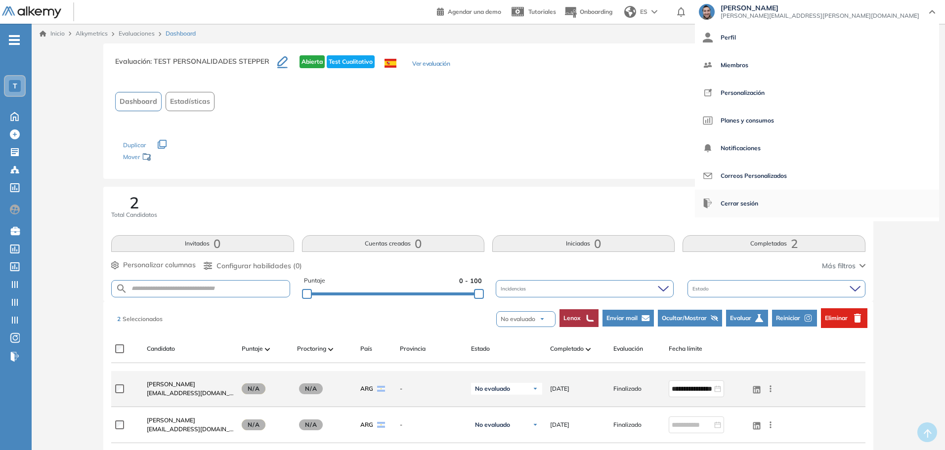
click at [758, 196] on span "Cerrar sesión" at bounding box center [740, 204] width 38 height 24
